Goal: Information Seeking & Learning: Check status

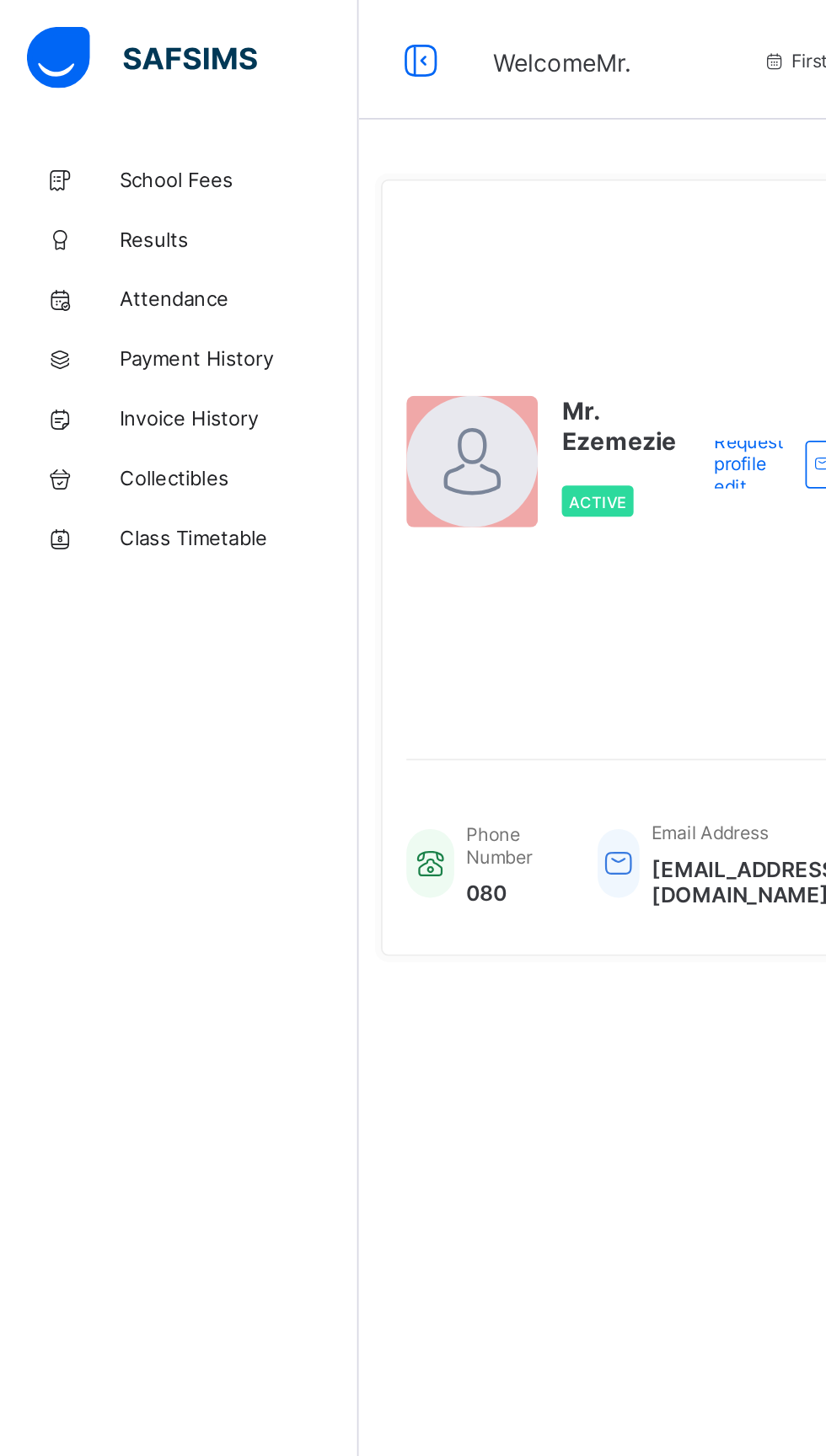
click at [90, 131] on span "Results" at bounding box center [134, 134] width 135 height 13
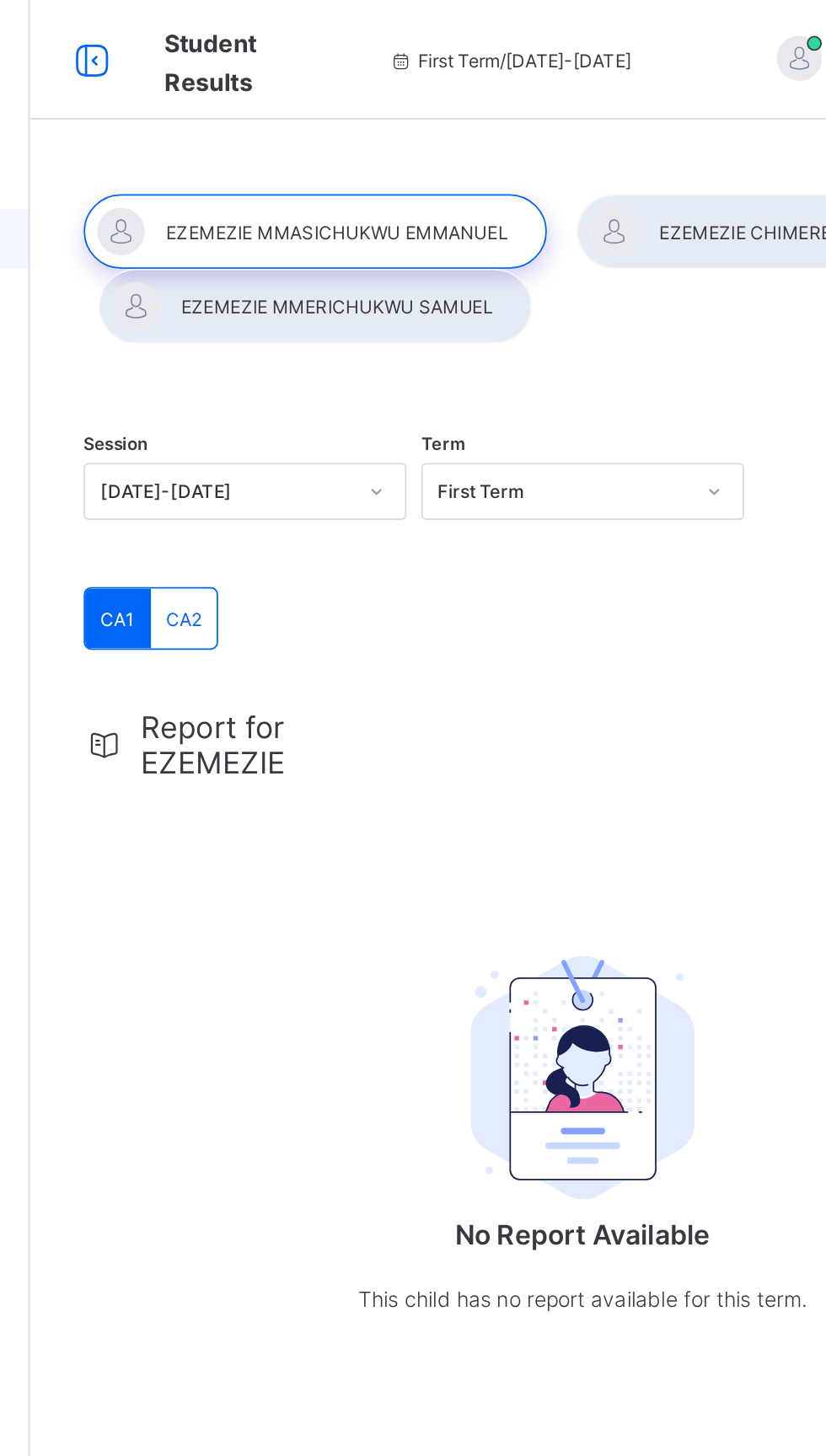
click at [397, 130] on div at bounding box center [363, 130] width 261 height 43
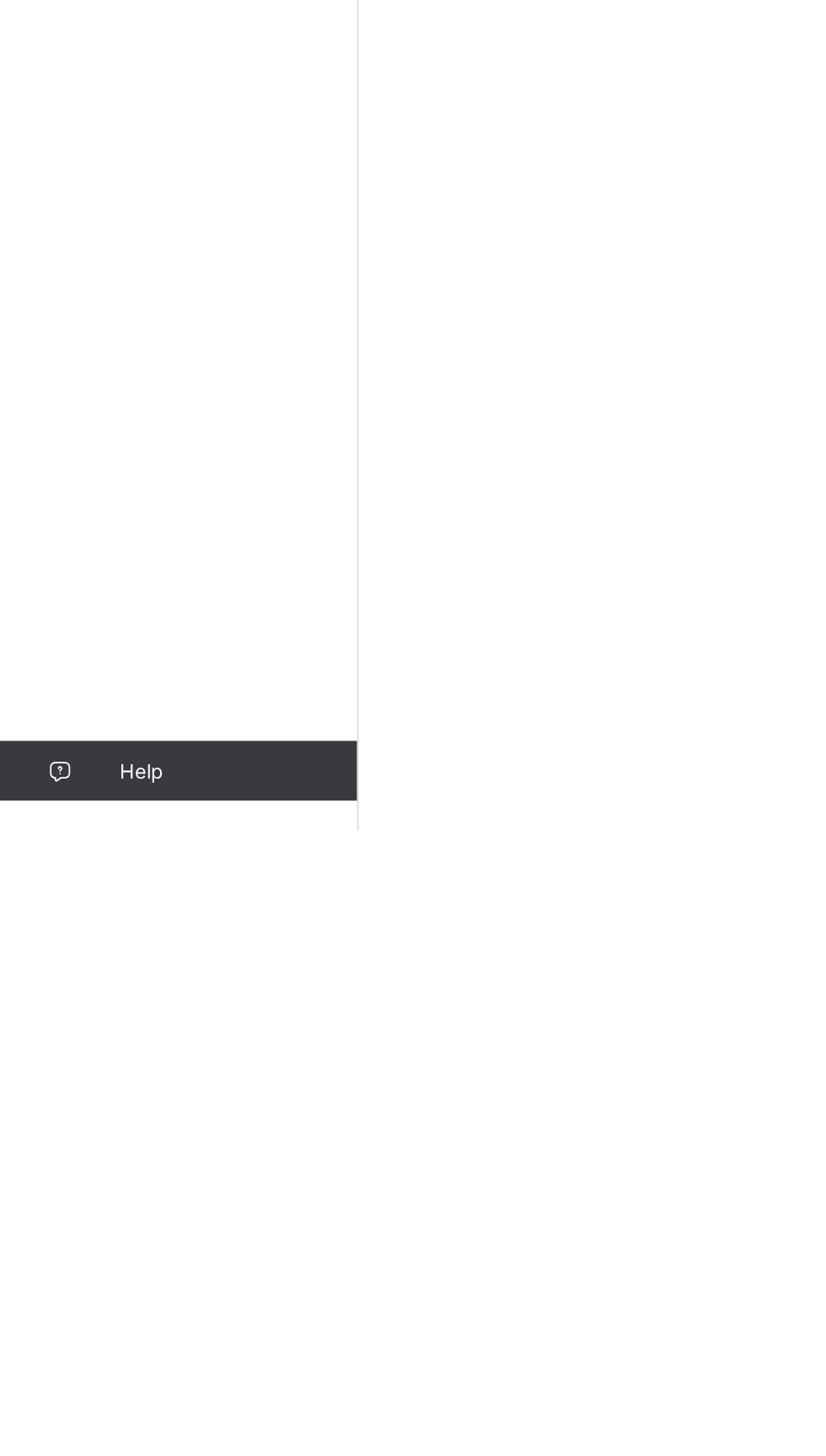
click at [3, 1439] on link "Help" at bounding box center [100, 1423] width 201 height 34
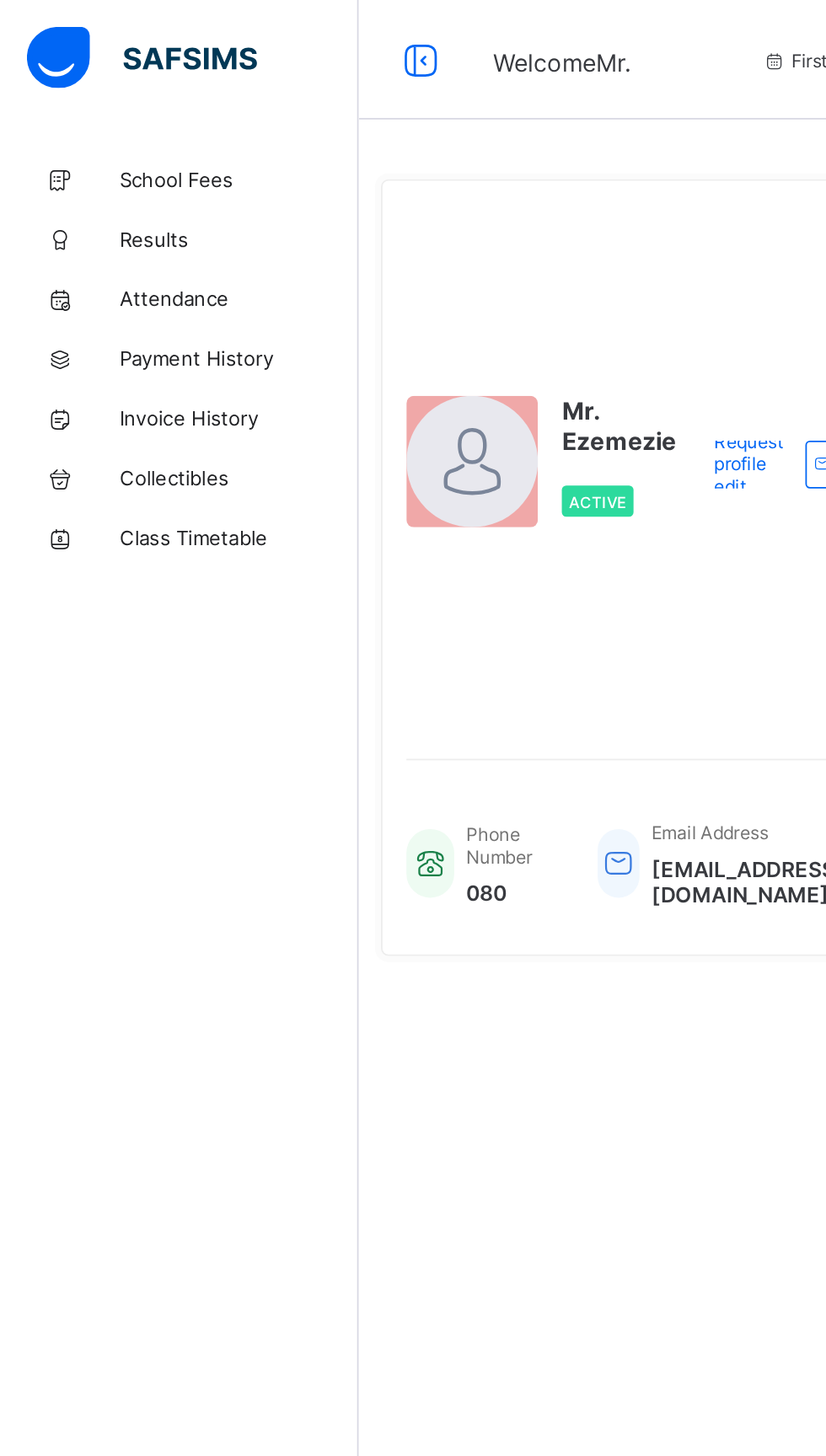
click at [129, 97] on span "School Fees" at bounding box center [134, 101] width 135 height 13
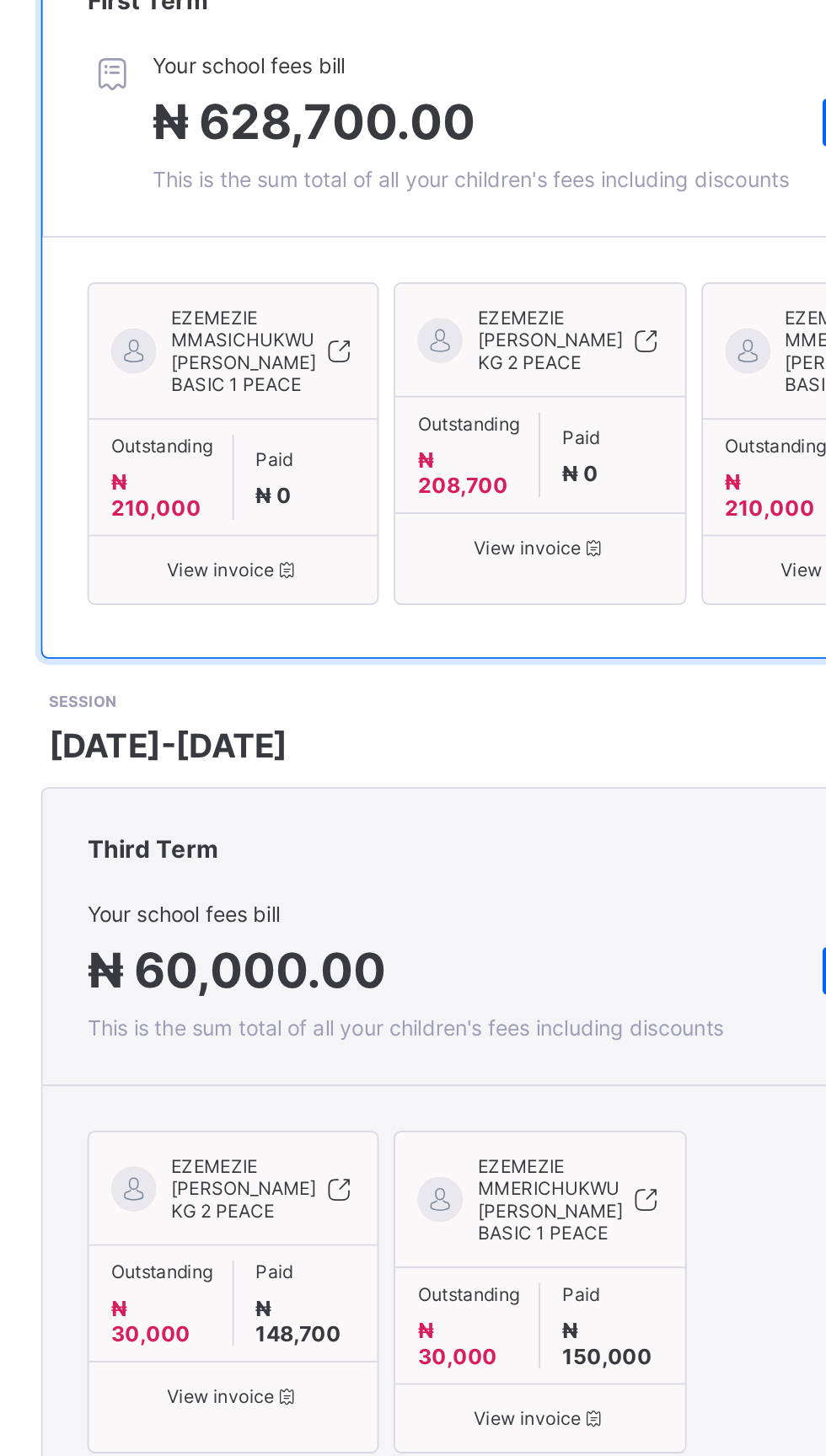
click at [340, 598] on div "EZEMEZIE MMASICHUKWU EMMANUEL BASIC 1 PEACE" at bounding box center [341, 565] width 163 height 63
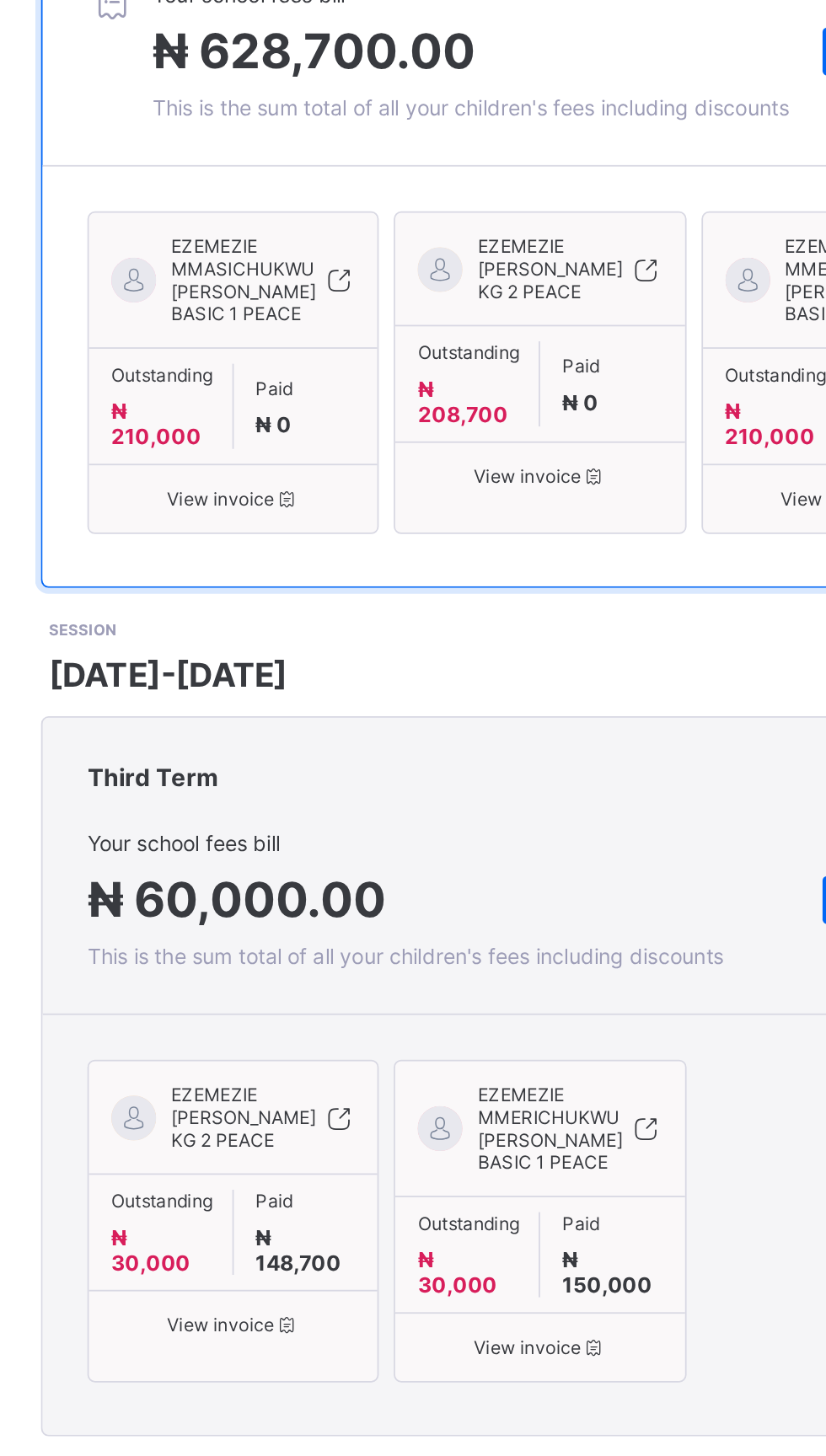
click at [368, 598] on div "EZEMEZIE MMASICHUKWU EMMANUEL BASIC 1 PEACE" at bounding box center [341, 565] width 163 height 63
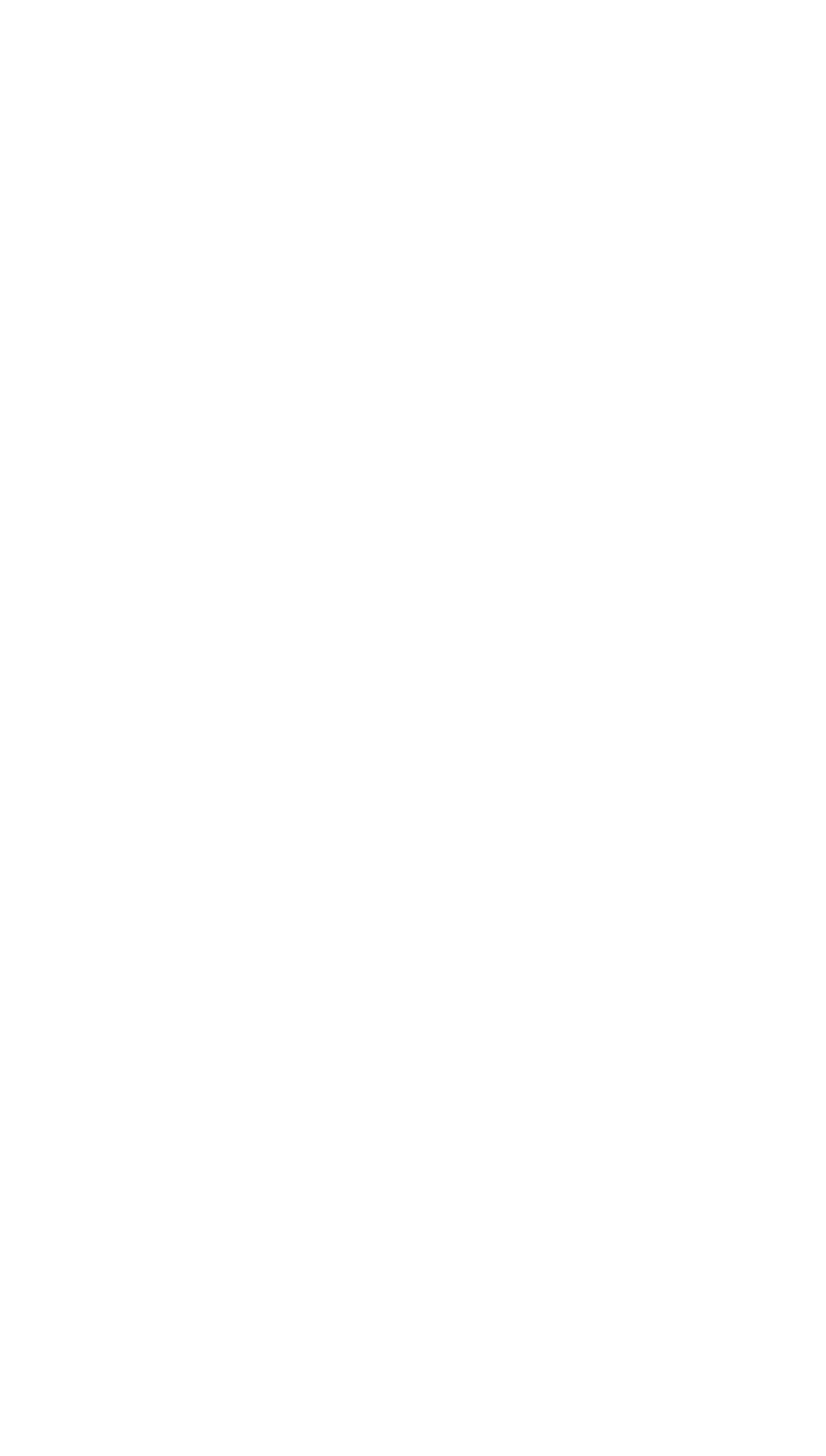
copy div "Fees / EZEMEZIE MMASICHUKWU EMMANUEL Invoice For EZEMEZIE MMASICHUKWU EMMANUEL …"
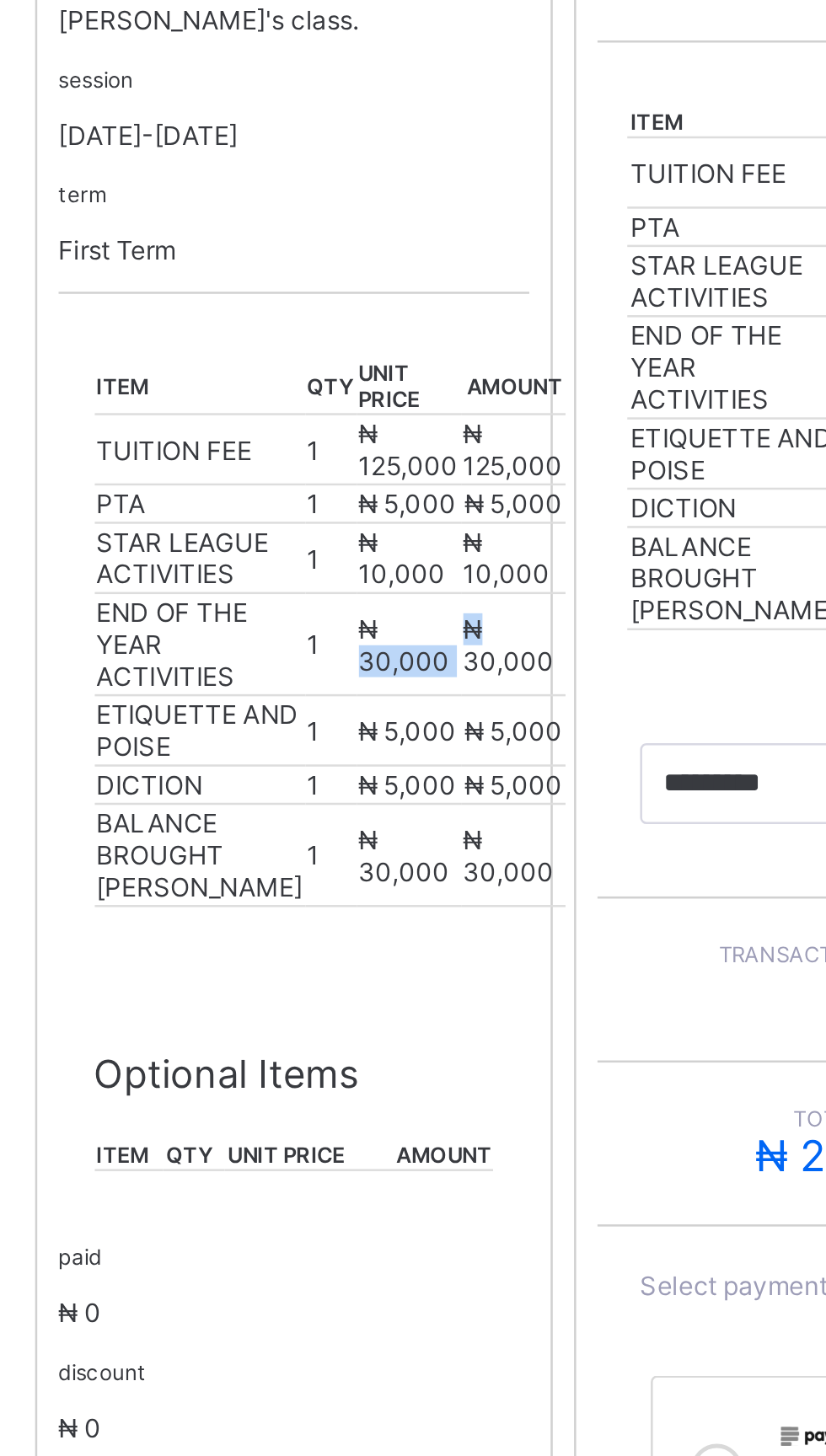
copy tr "30,000 ₦"
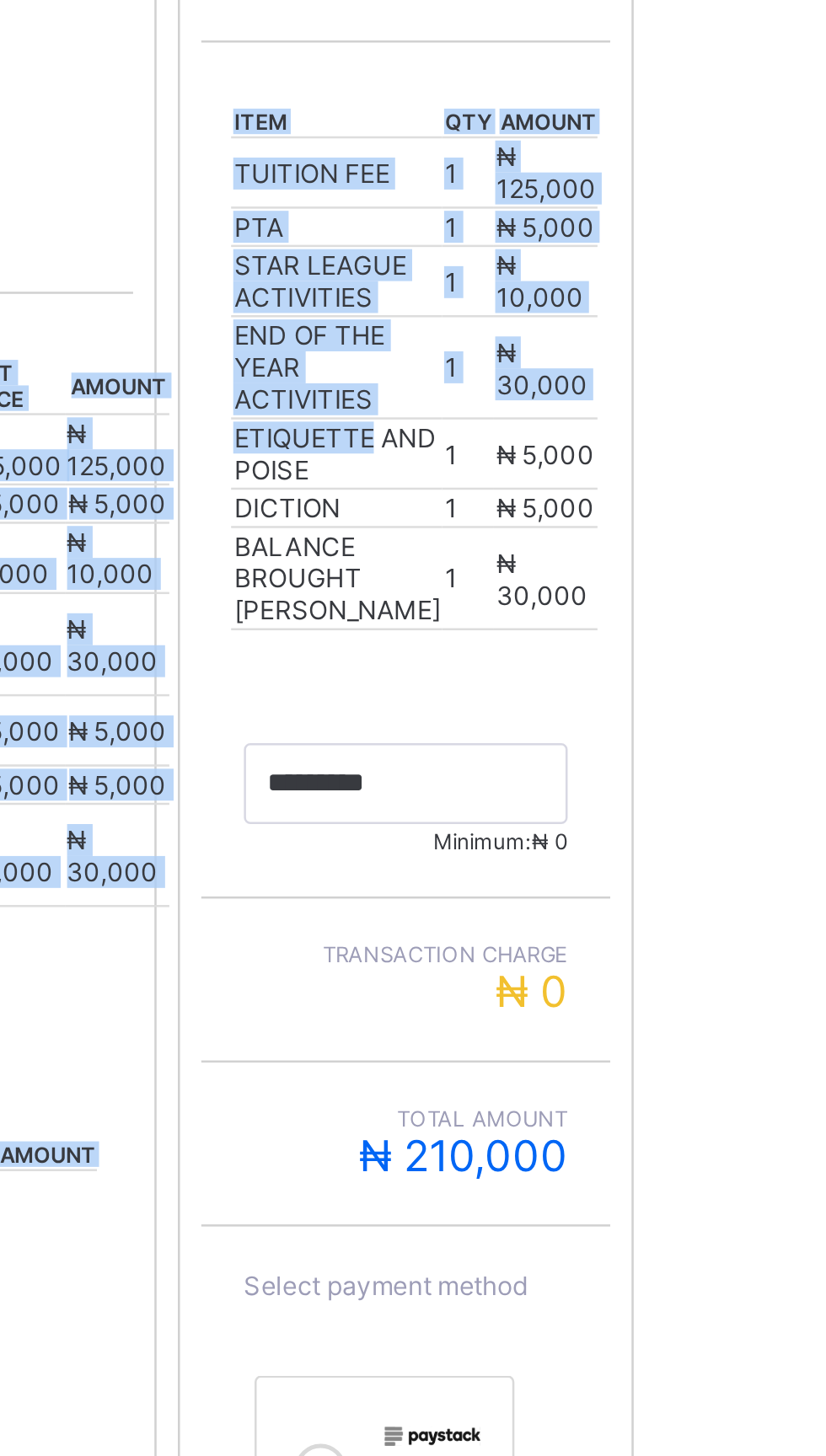
copy div "item qty unit price amount TUITION FEE 1 ₦ 125,000 ₦ 125,000 PTA 1 ₦ 5,000 ₦ 5,…"
